Goal: Obtain resource: Download file/media

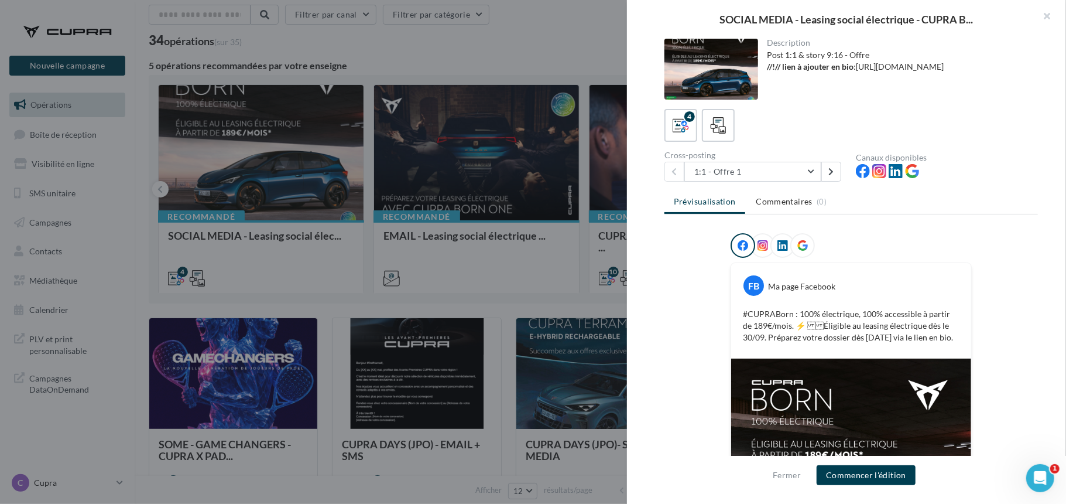
scroll to position [146, 0]
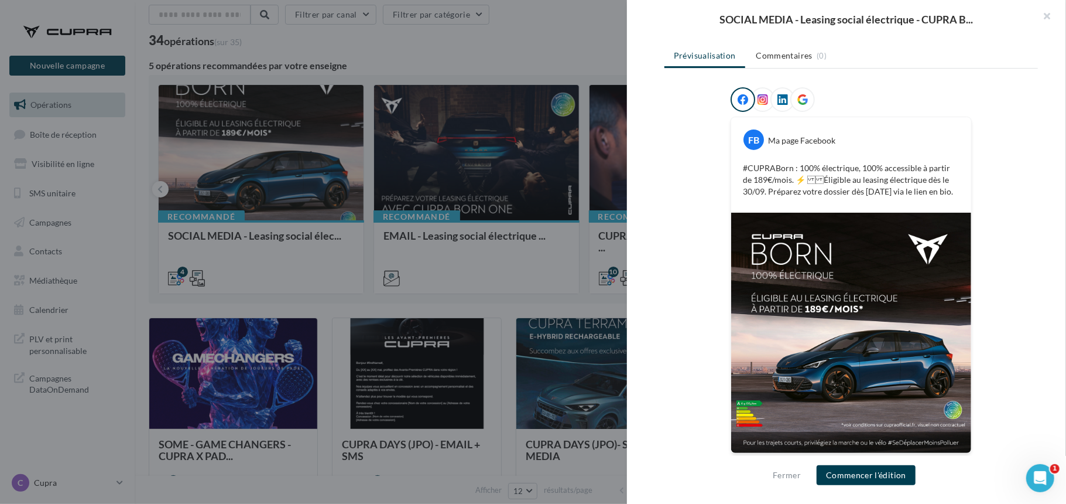
click at [293, 232] on div at bounding box center [533, 252] width 1066 height 504
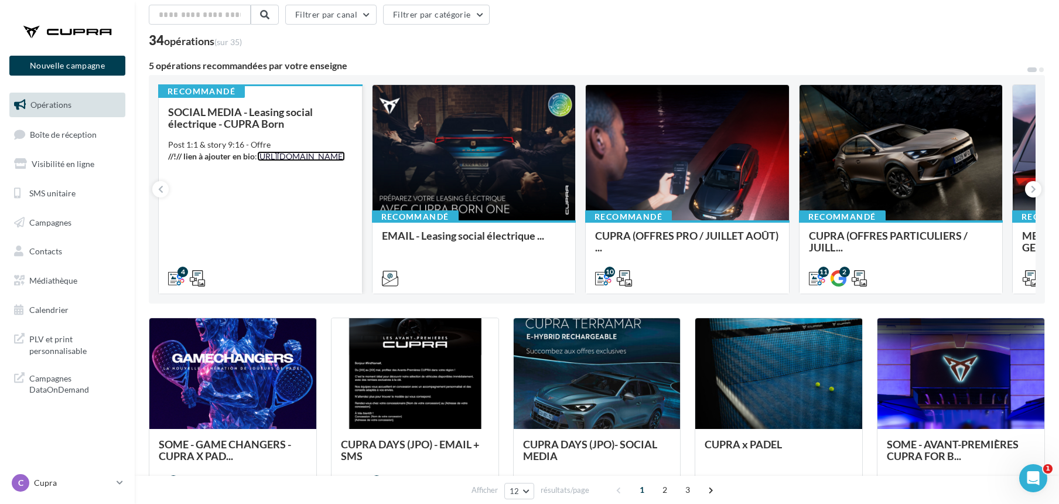
click at [257, 161] on link "[URL][DOMAIN_NAME]" at bounding box center [301, 156] width 88 height 10
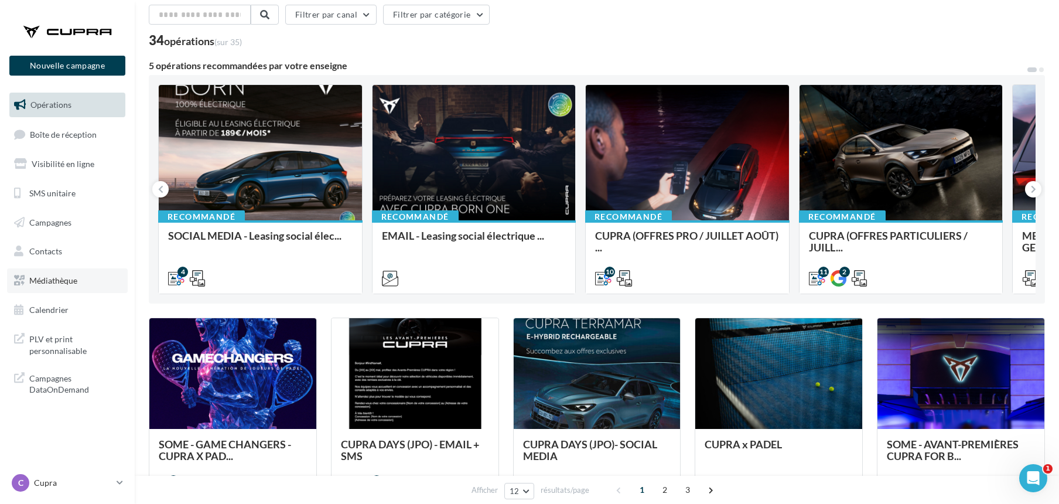
click at [55, 275] on span "Médiathèque" at bounding box center [53, 280] width 48 height 10
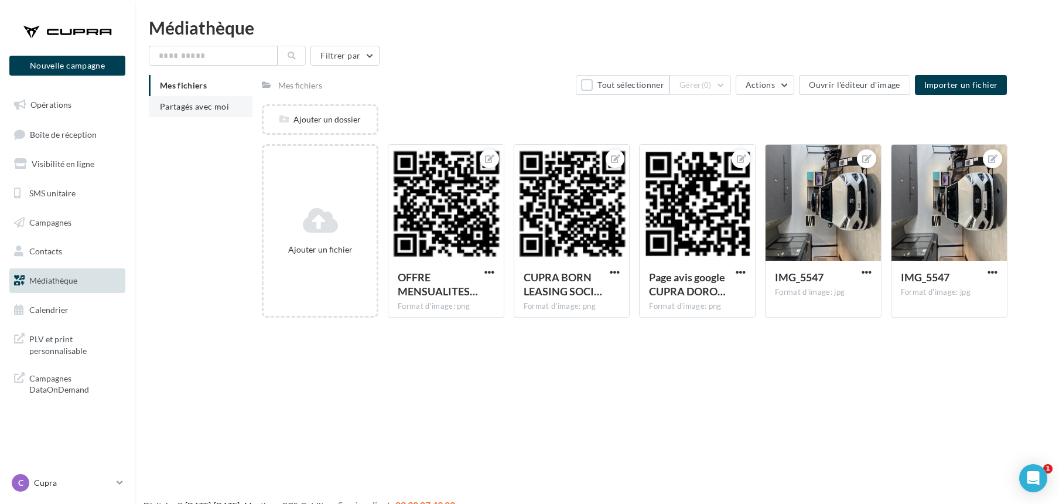
click at [207, 106] on span "Partagés avec moi" at bounding box center [194, 106] width 69 height 10
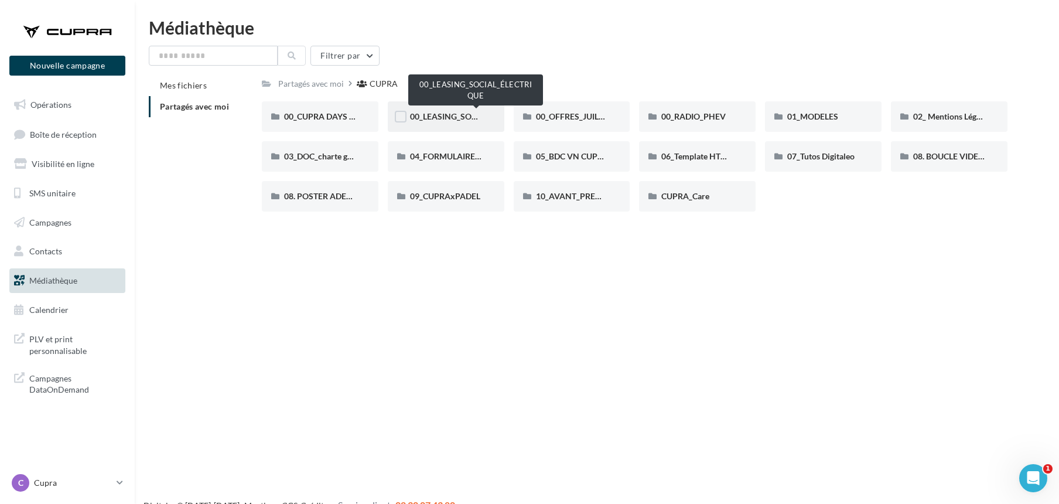
click at [415, 118] on span "00_LEASING_SOCIAL_ÉLECTRIQUE" at bounding box center [475, 116] width 131 height 10
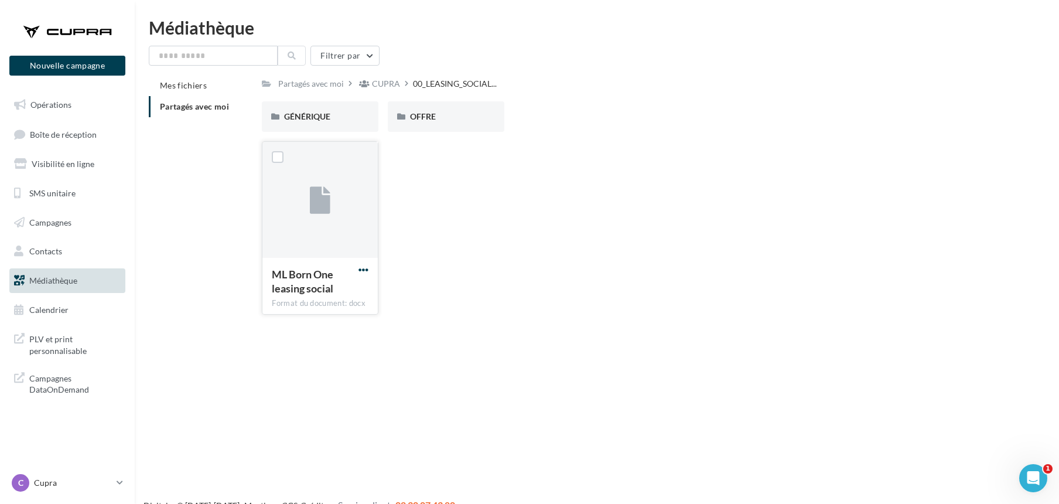
click at [364, 268] on span "button" at bounding box center [363, 270] width 10 height 10
click at [322, 291] on button "Télécharger" at bounding box center [312, 293] width 117 height 30
click at [312, 113] on span "GÉNÉRIQUE" at bounding box center [307, 116] width 46 height 10
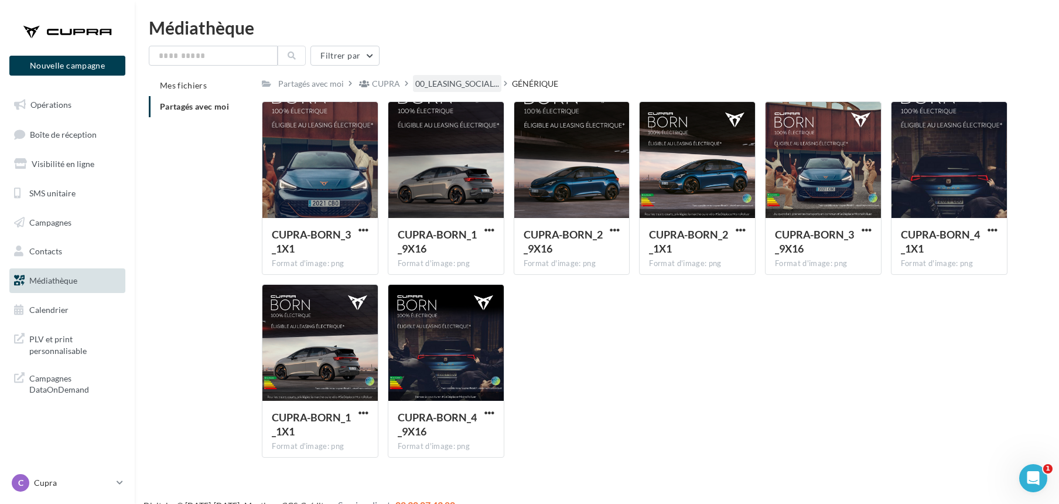
click at [413, 84] on div "00_LEASING_SOCIAL..." at bounding box center [457, 83] width 88 height 17
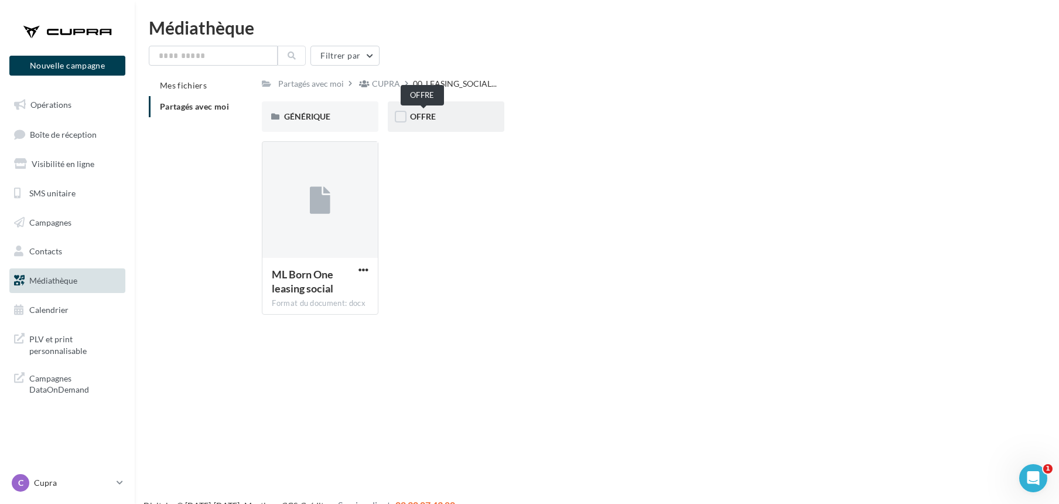
click at [422, 115] on span "OFFRE" at bounding box center [423, 116] width 26 height 10
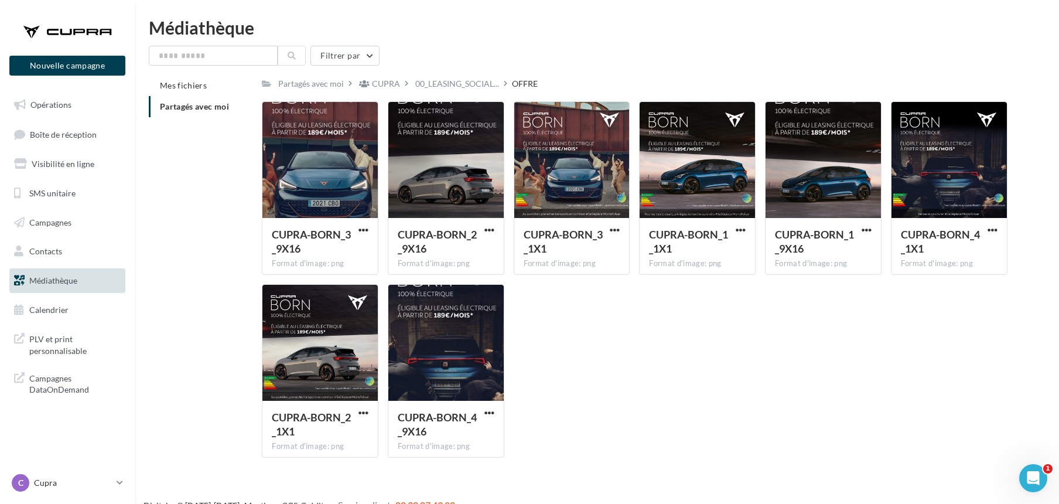
click at [107, 279] on link "Médiathèque" at bounding box center [67, 280] width 121 height 25
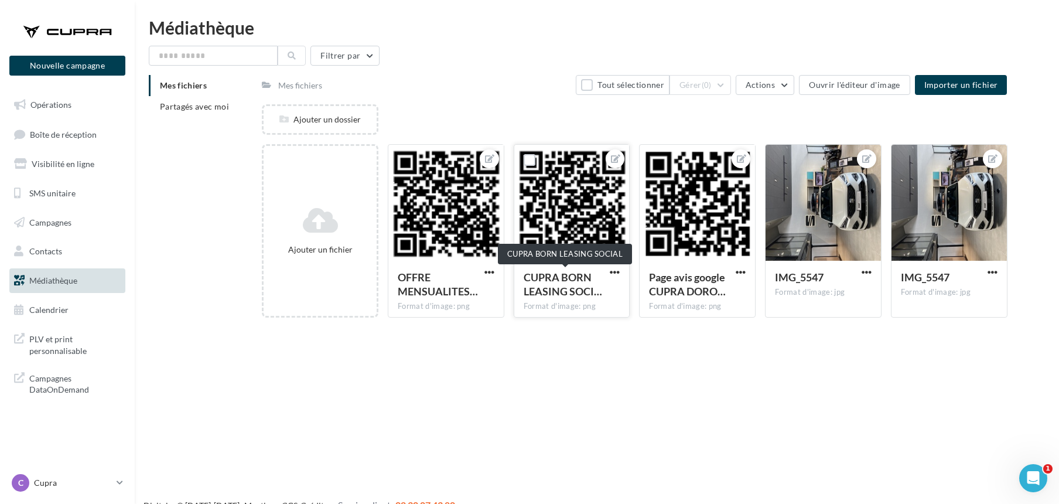
click at [570, 292] on span "CUPRA BORN LEASING SOCI…" at bounding box center [563, 284] width 78 height 27
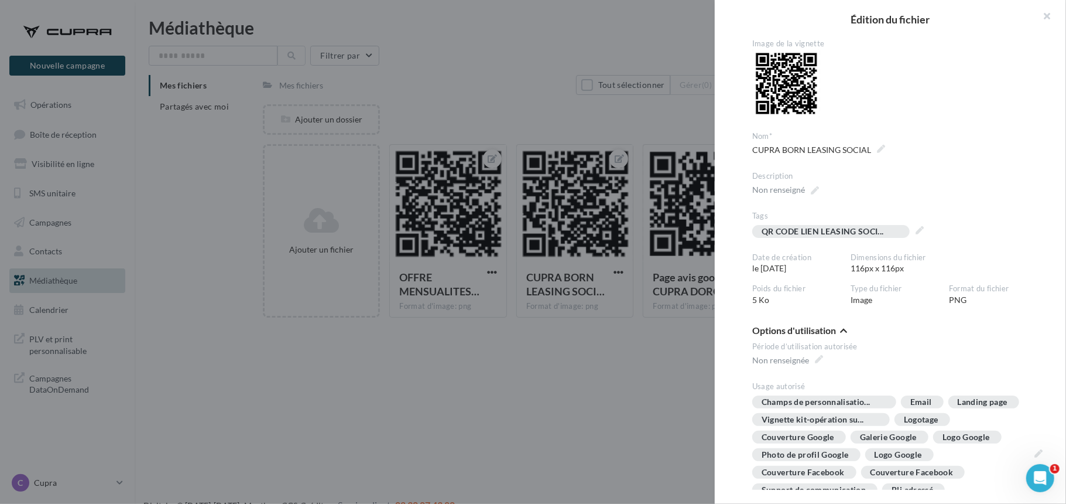
click at [621, 269] on div at bounding box center [533, 252] width 1066 height 504
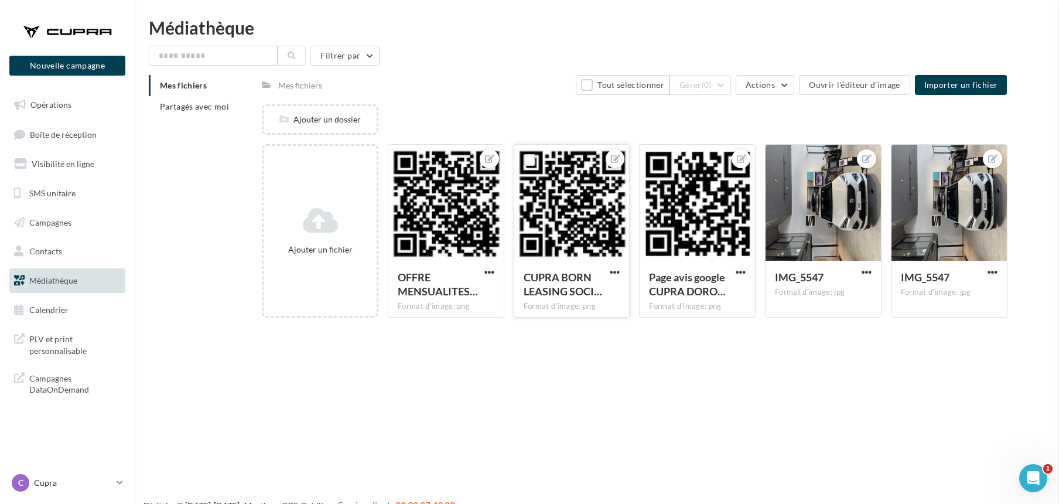
click at [621, 271] on button "button" at bounding box center [614, 273] width 15 height 12
click at [550, 286] on button "Modifier les informations" at bounding box center [557, 295] width 130 height 30
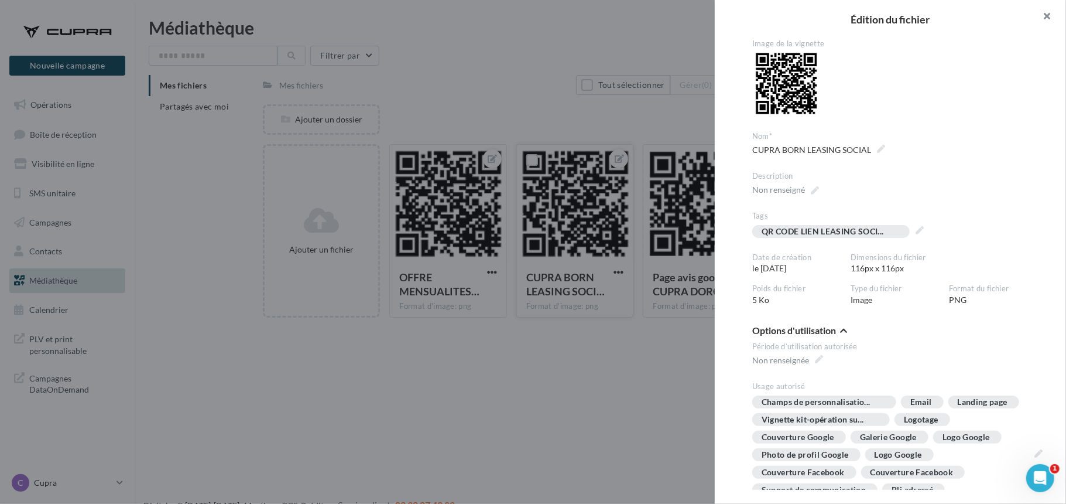
click at [1048, 12] on button "button" at bounding box center [1043, 17] width 47 height 35
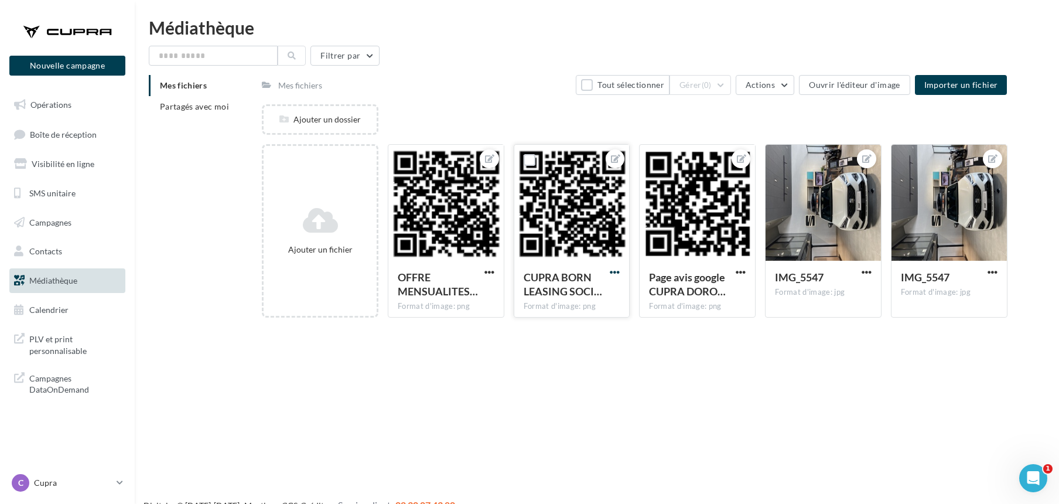
click at [613, 275] on span "button" at bounding box center [615, 272] width 10 height 10
click at [583, 302] on button "Modifier les informations" at bounding box center [557, 295] width 130 height 30
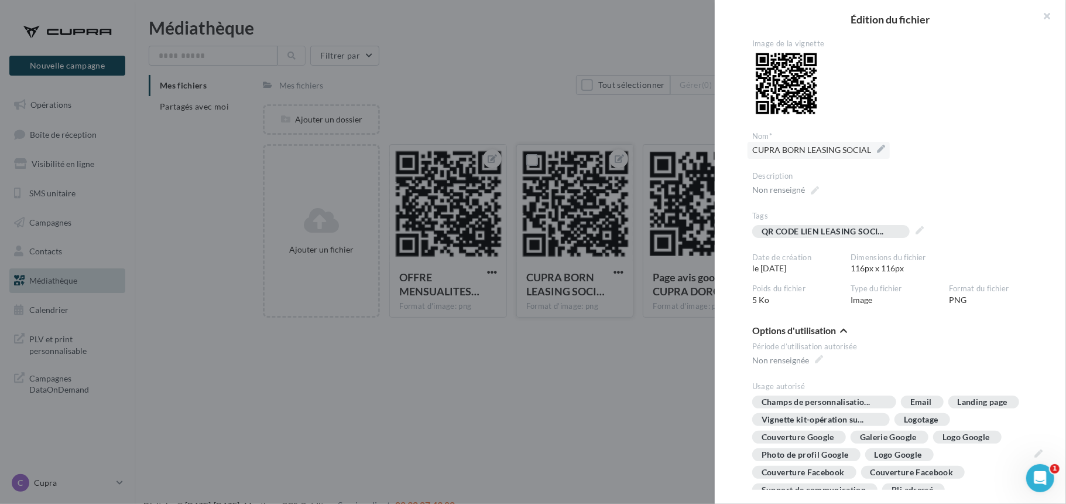
scroll to position [43, 0]
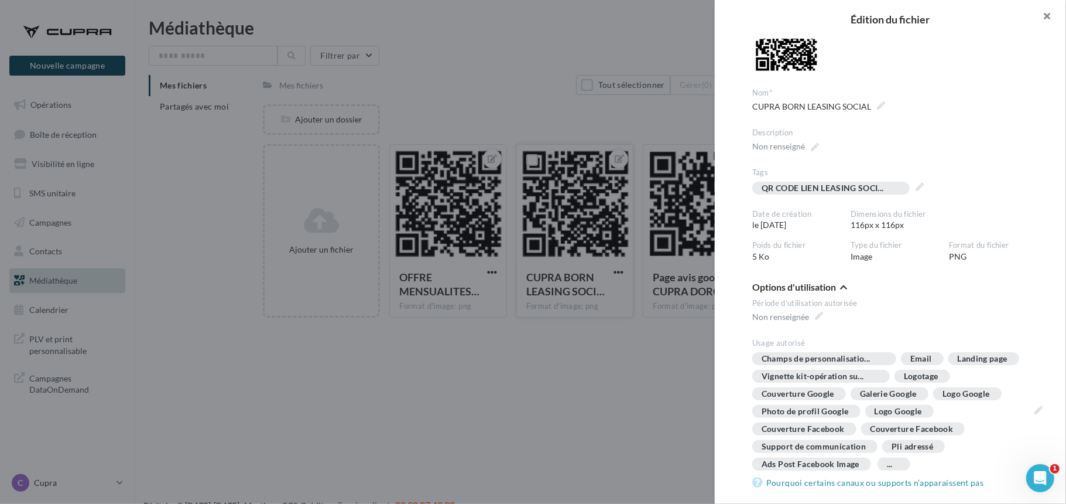
click at [1051, 16] on button "button" at bounding box center [1043, 17] width 47 height 35
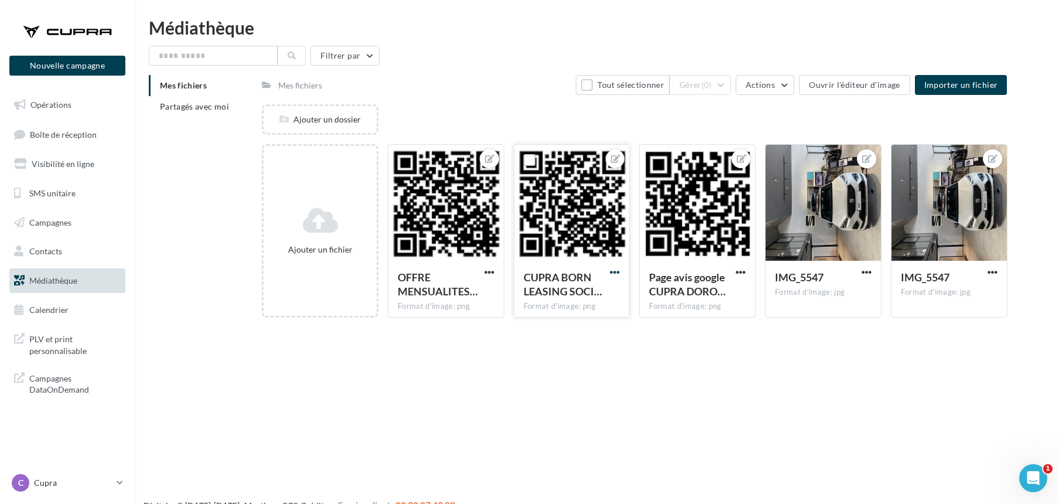
click at [610, 272] on span "button" at bounding box center [615, 272] width 10 height 10
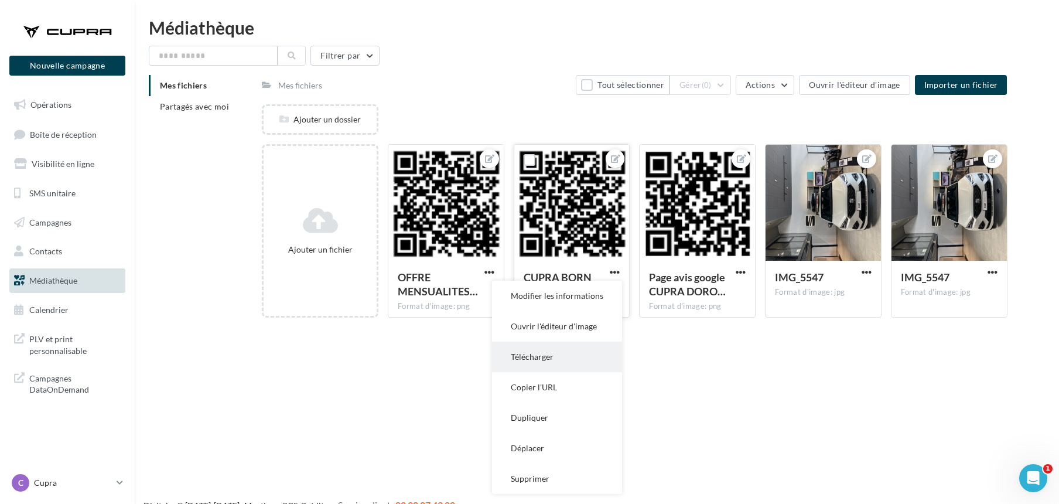
click at [541, 357] on button "Télécharger" at bounding box center [557, 356] width 130 height 30
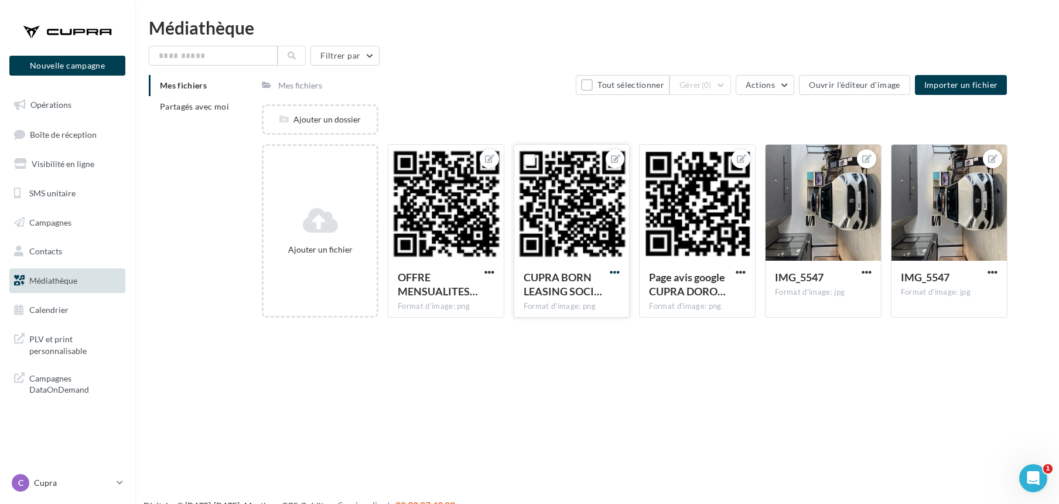
click at [614, 271] on span "button" at bounding box center [615, 272] width 10 height 10
click at [598, 294] on button "Modifier les informations" at bounding box center [557, 295] width 130 height 30
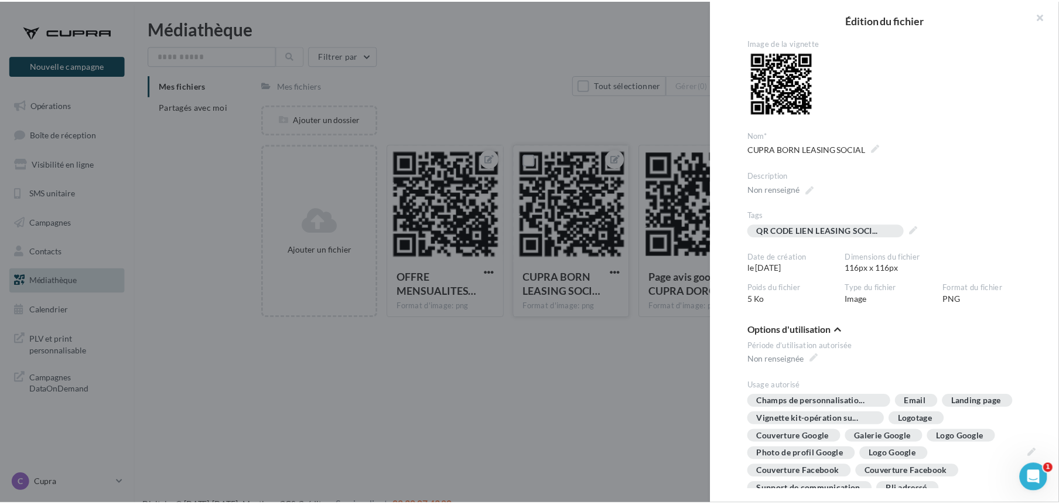
scroll to position [0, 0]
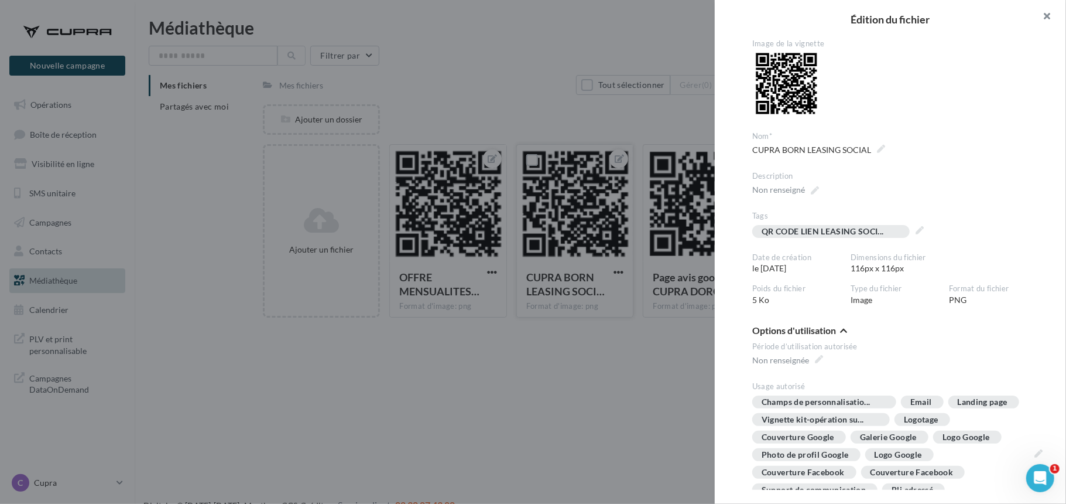
click at [1052, 18] on button "button" at bounding box center [1043, 17] width 47 height 35
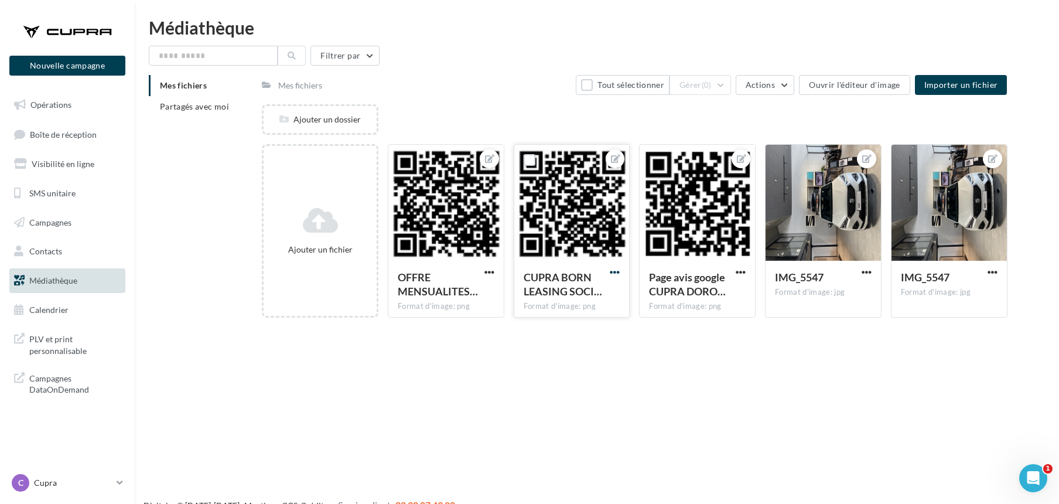
click at [613, 267] on div at bounding box center [614, 272] width 15 height 12
click at [608, 272] on button "button" at bounding box center [614, 273] width 15 height 12
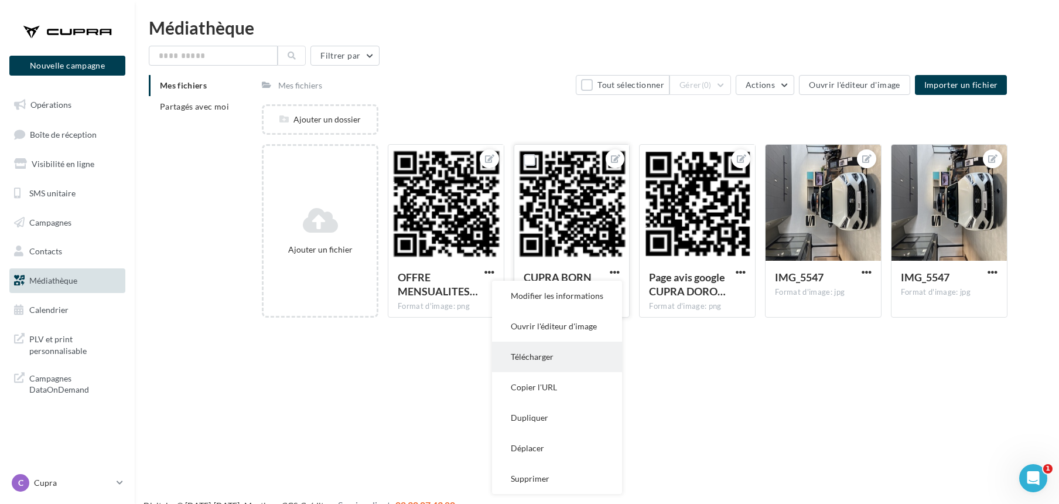
click at [542, 360] on button "Télécharger" at bounding box center [557, 356] width 130 height 30
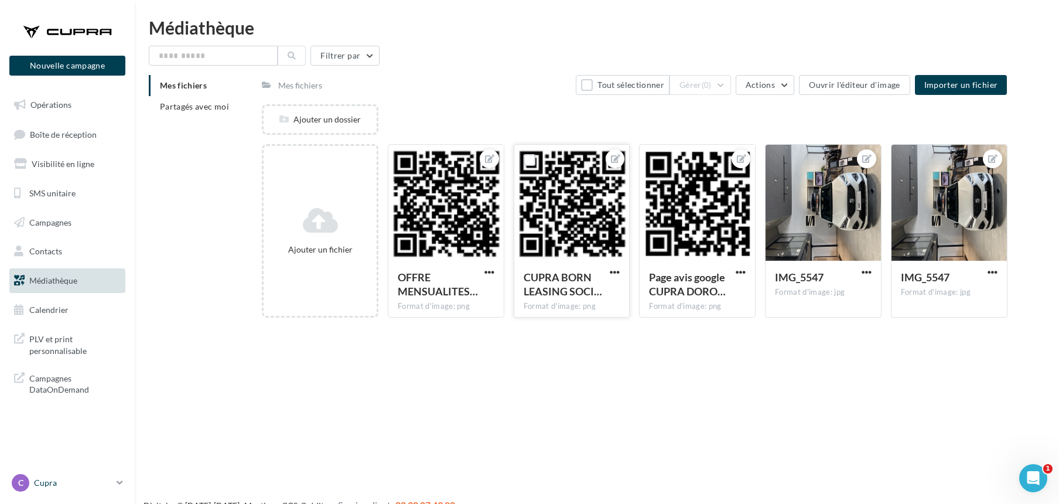
click at [50, 485] on p "Cupra" at bounding box center [73, 483] width 78 height 12
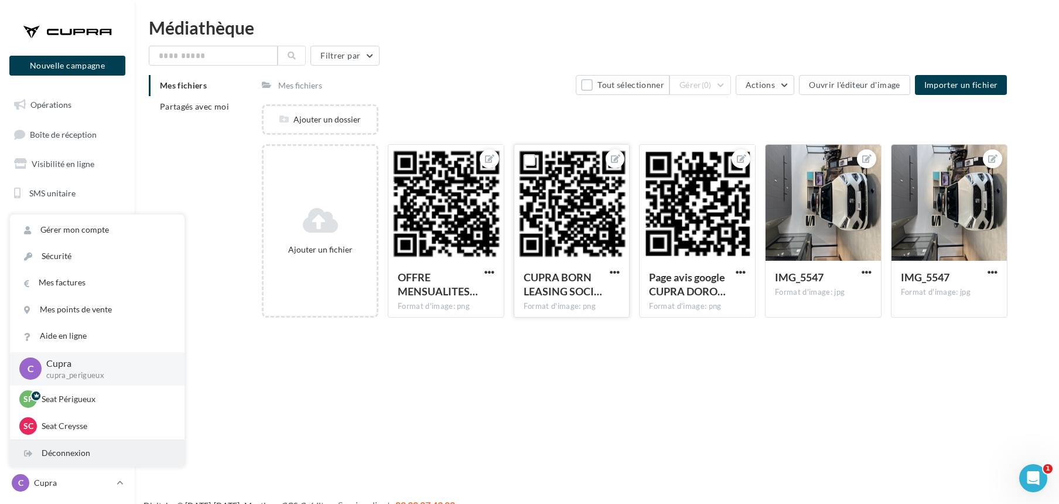
click at [66, 448] on div "Déconnexion" at bounding box center [97, 453] width 175 height 26
